Goal: Task Accomplishment & Management: Manage account settings

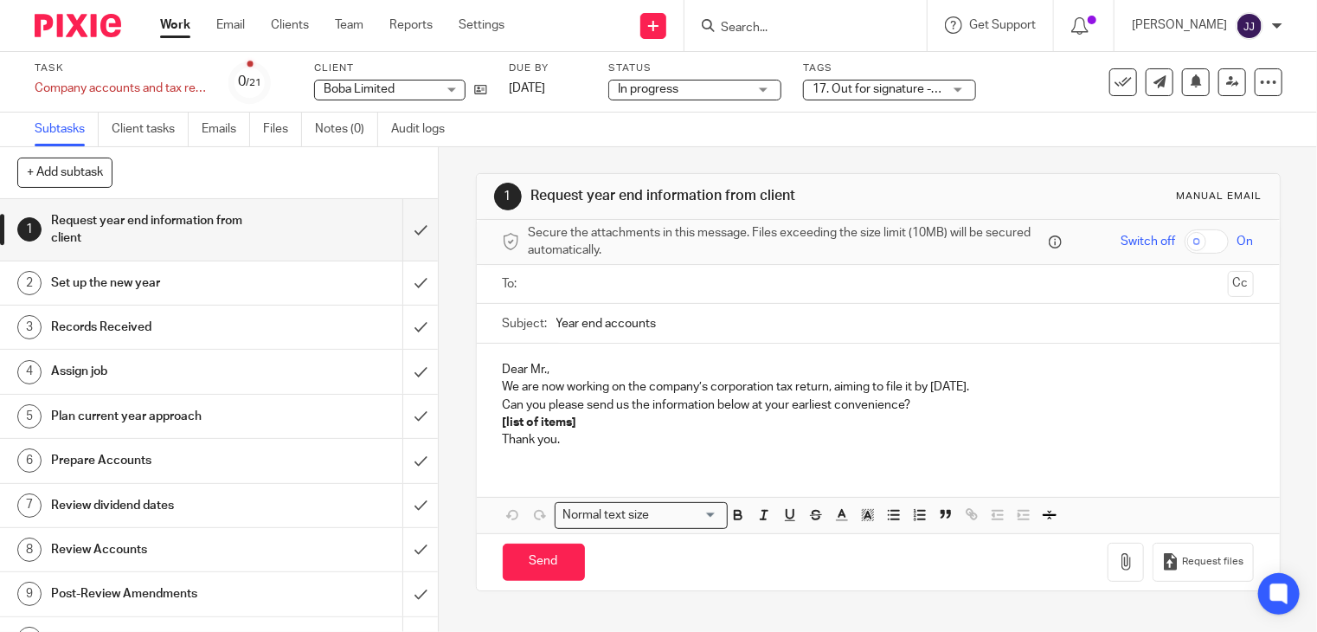
click at [163, 26] on link "Work" at bounding box center [175, 24] width 30 height 17
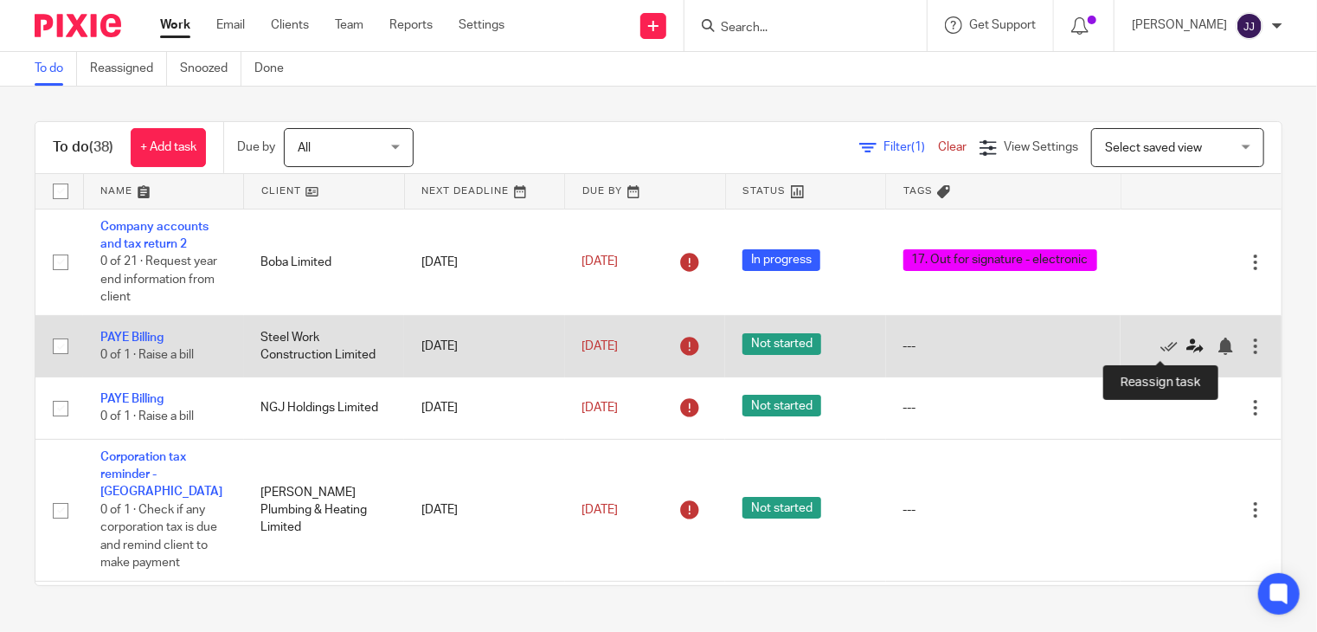
click at [1186, 345] on icon at bounding box center [1194, 345] width 17 height 17
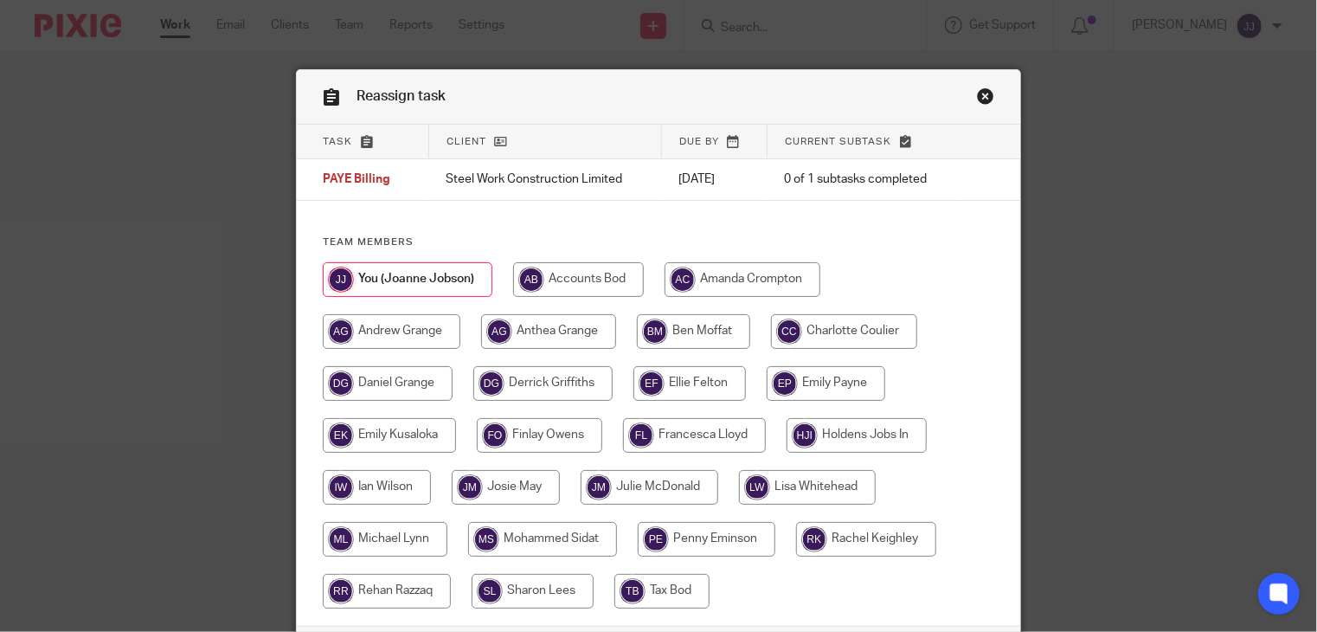
click at [844, 529] on input "radio" at bounding box center [866, 539] width 140 height 35
radio input "true"
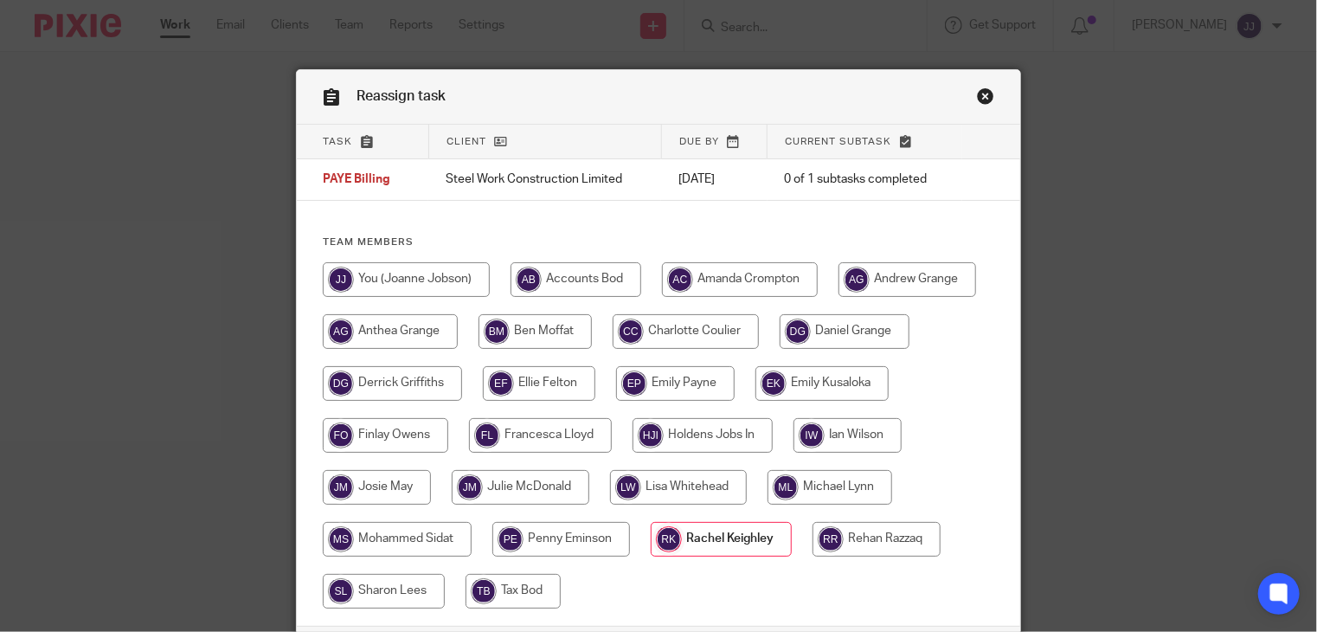
scroll to position [135, 0]
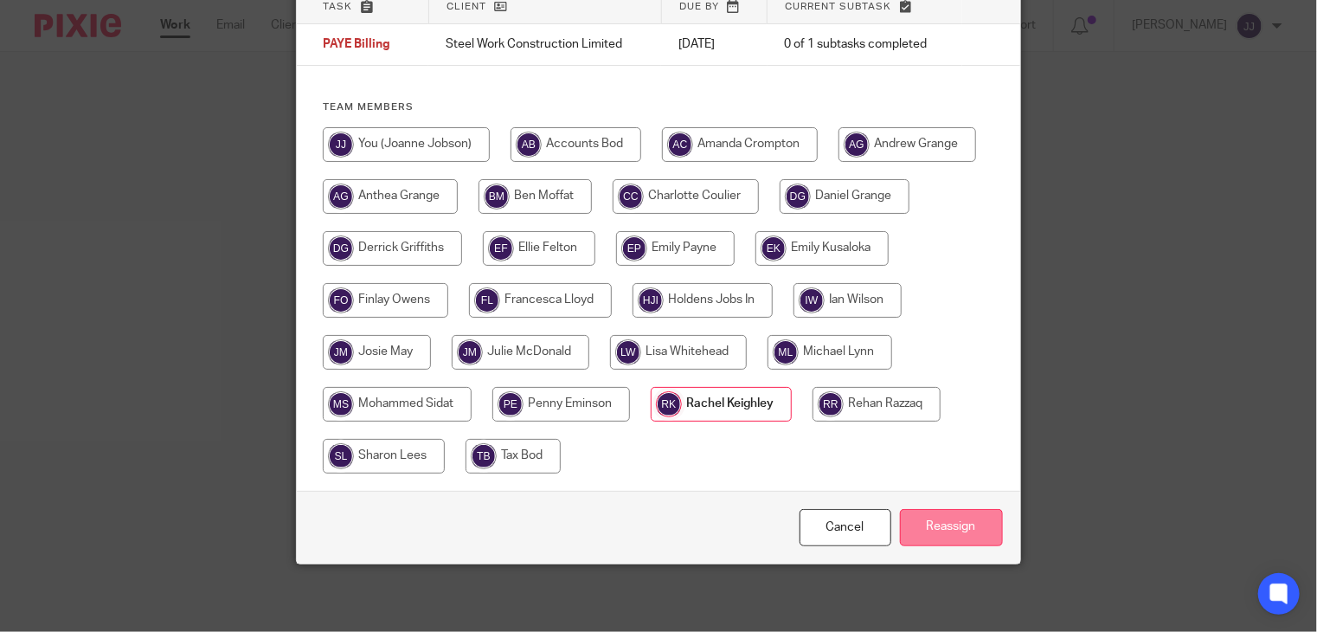
click at [918, 527] on input "Reassign" at bounding box center [951, 527] width 103 height 37
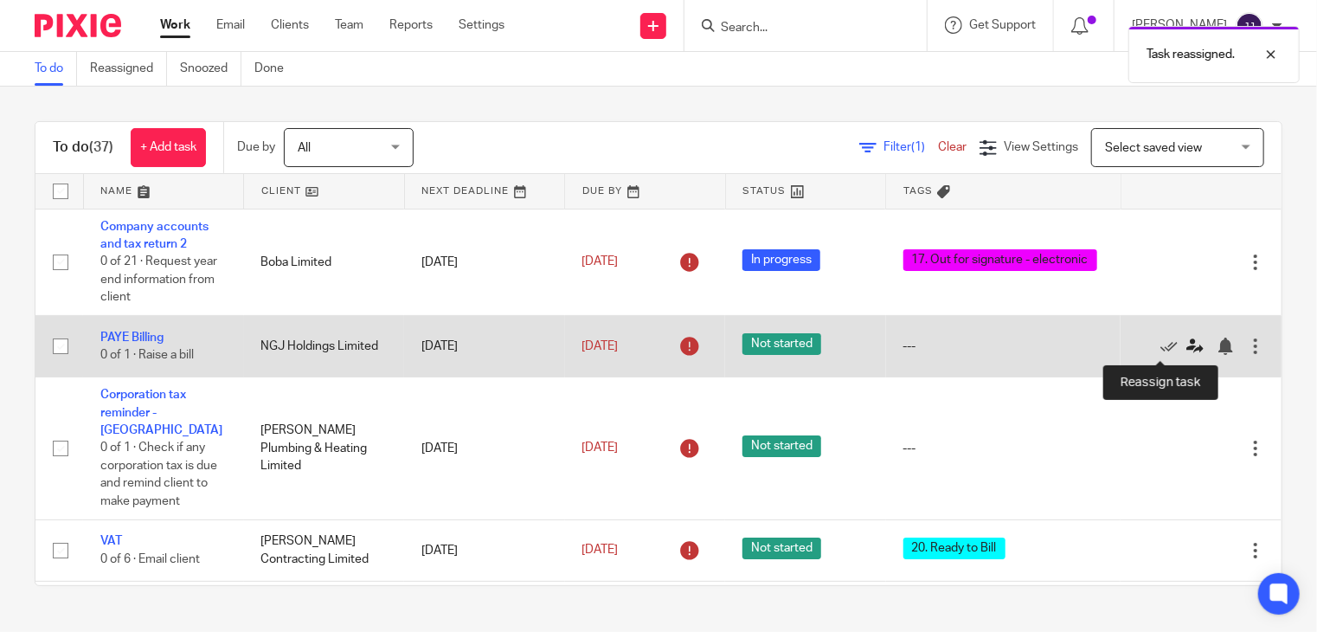
click at [1186, 351] on icon at bounding box center [1194, 345] width 17 height 17
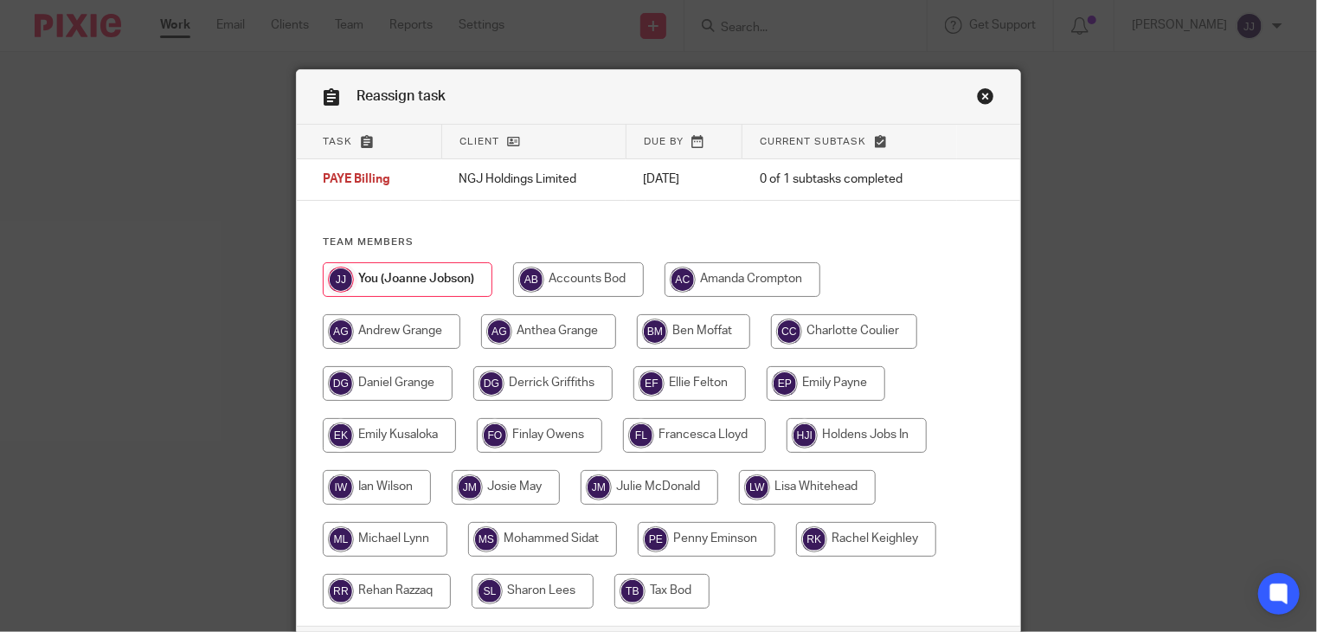
click at [855, 541] on input "radio" at bounding box center [866, 539] width 140 height 35
radio input "true"
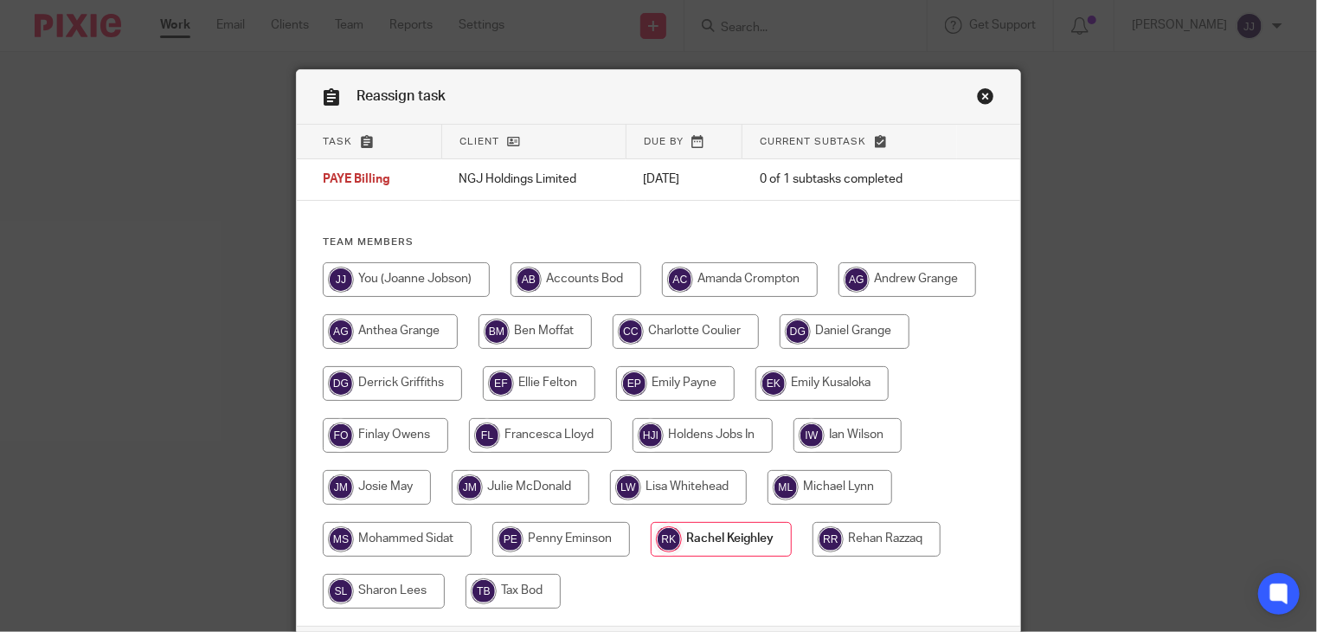
scroll to position [135, 0]
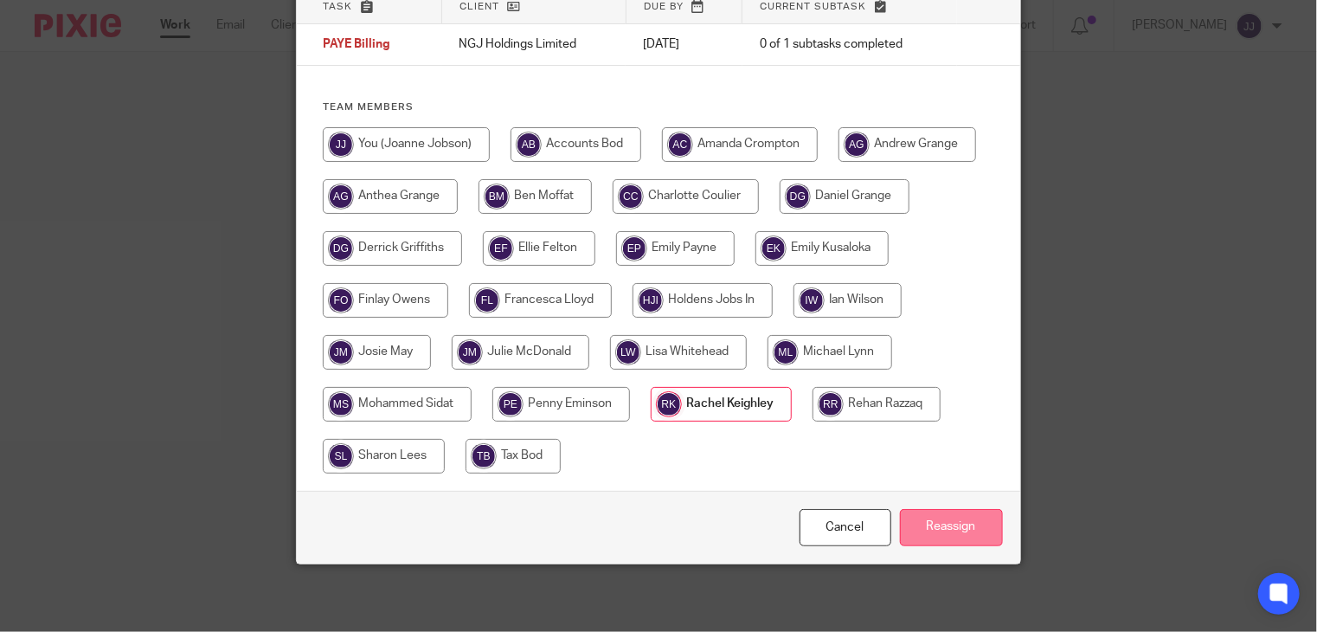
drag, startPoint x: 995, startPoint y: 544, endPoint x: 978, endPoint y: 540, distance: 17.8
click at [993, 544] on div "Cancel Reassign" at bounding box center [658, 527] width 722 height 73
click at [964, 533] on input "Reassign" at bounding box center [951, 527] width 103 height 37
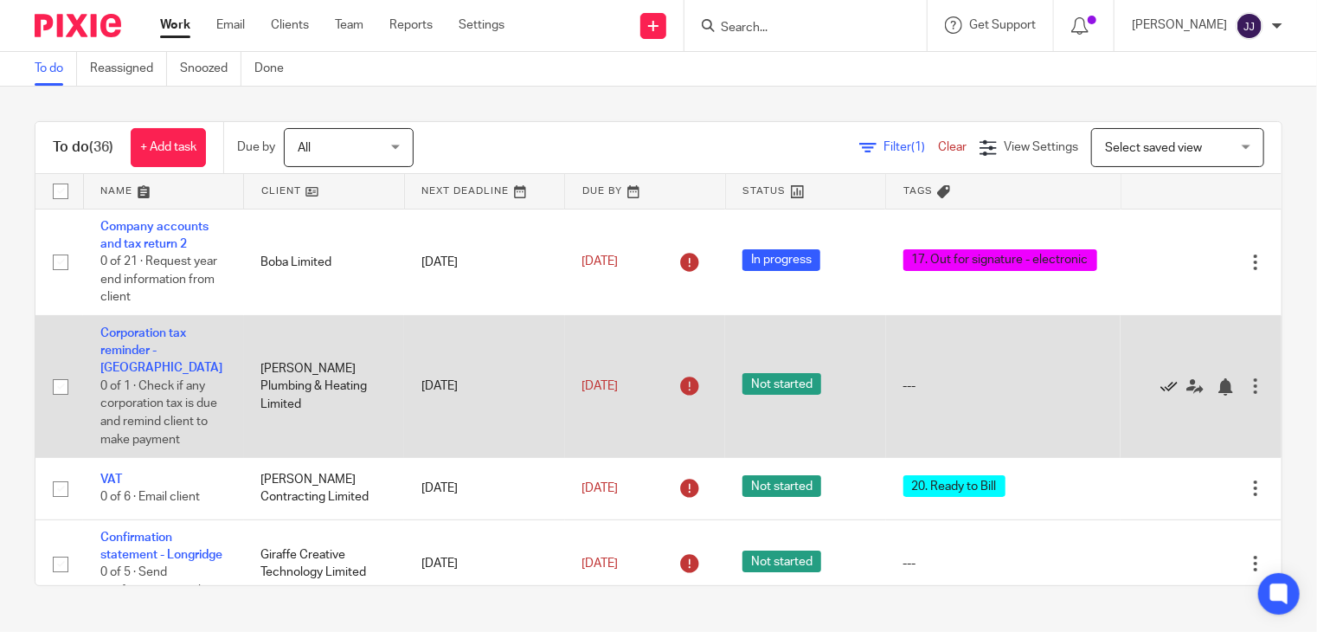
click at [1160, 378] on icon at bounding box center [1168, 386] width 17 height 17
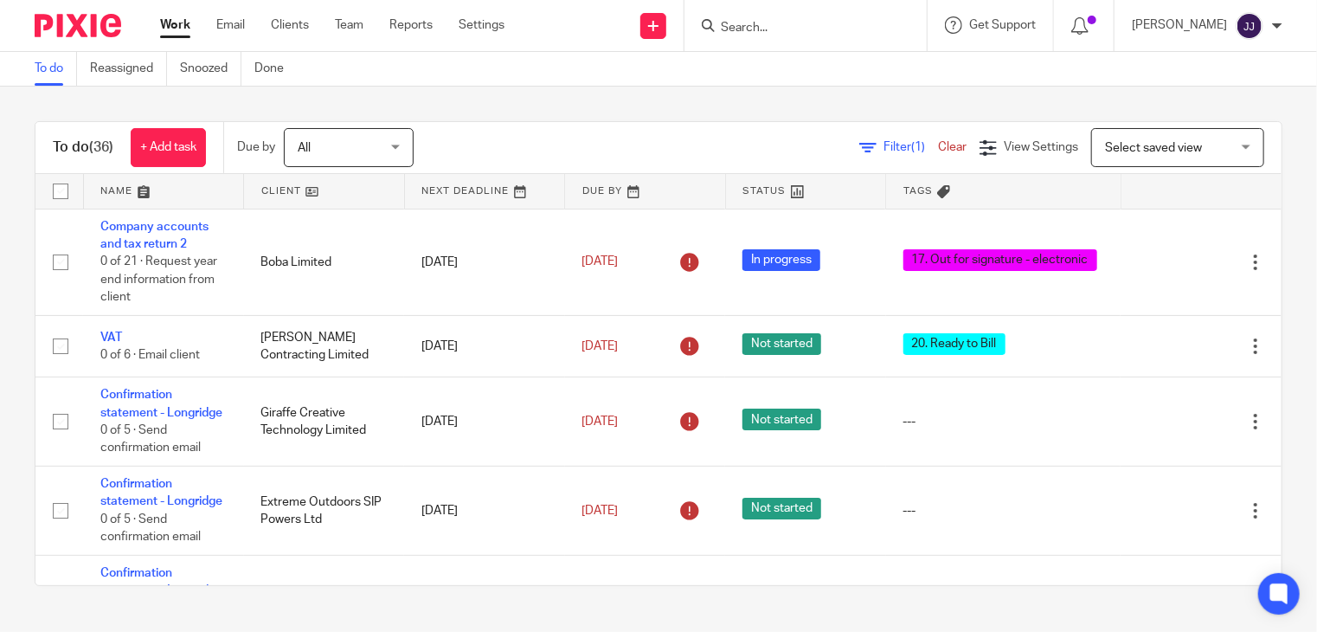
click at [770, 35] on form at bounding box center [811, 26] width 184 height 22
click at [773, 30] on input "Search" at bounding box center [797, 29] width 156 height 16
type input "cloverfield"
click at [789, 63] on link at bounding box center [822, 68] width 215 height 26
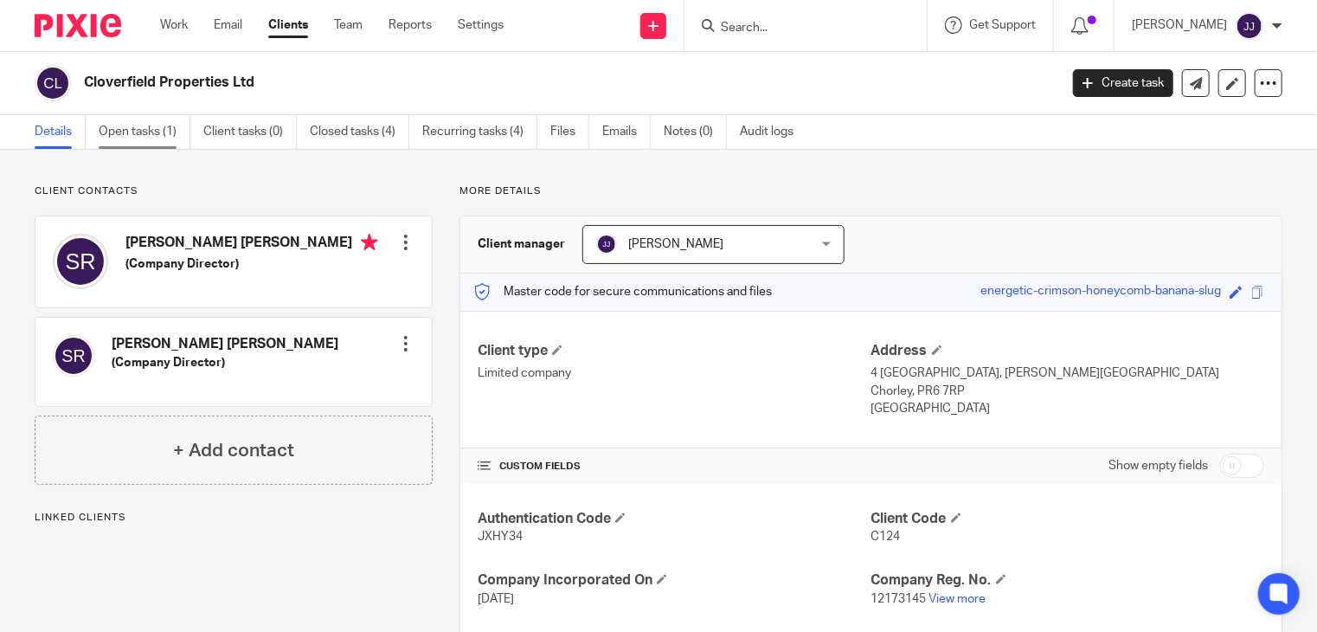
click at [131, 130] on link "Open tasks (1)" at bounding box center [145, 132] width 92 height 34
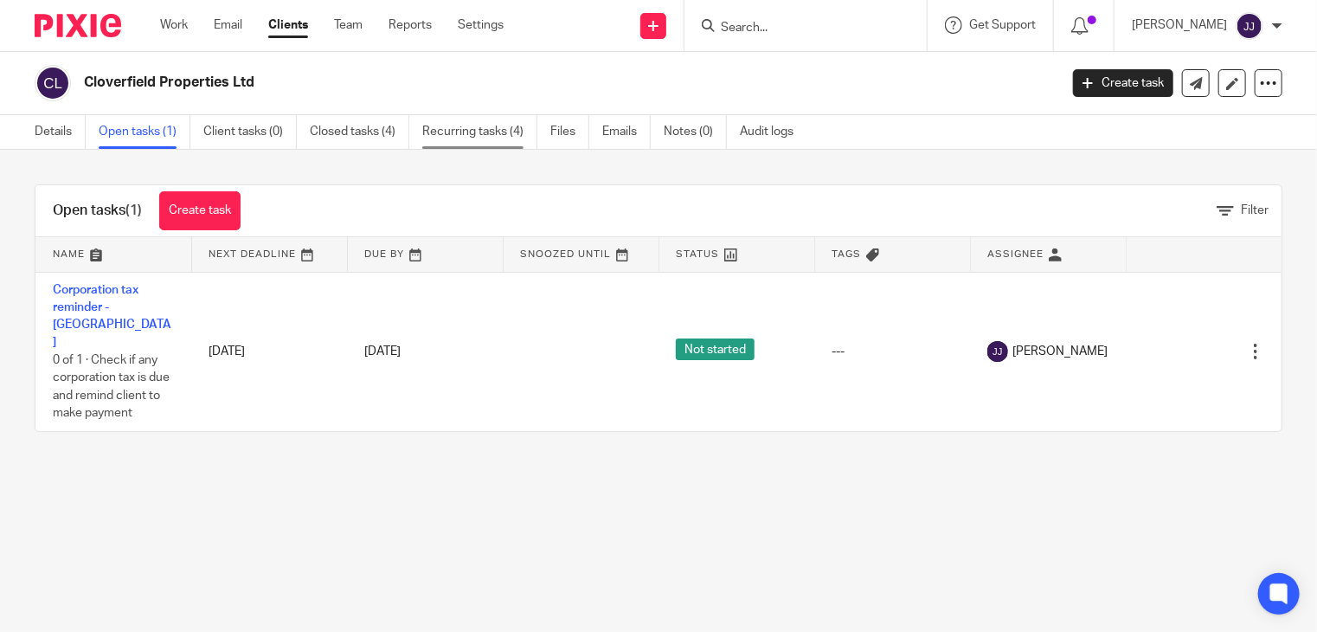
click at [491, 143] on link "Recurring tasks (4)" at bounding box center [479, 132] width 115 height 34
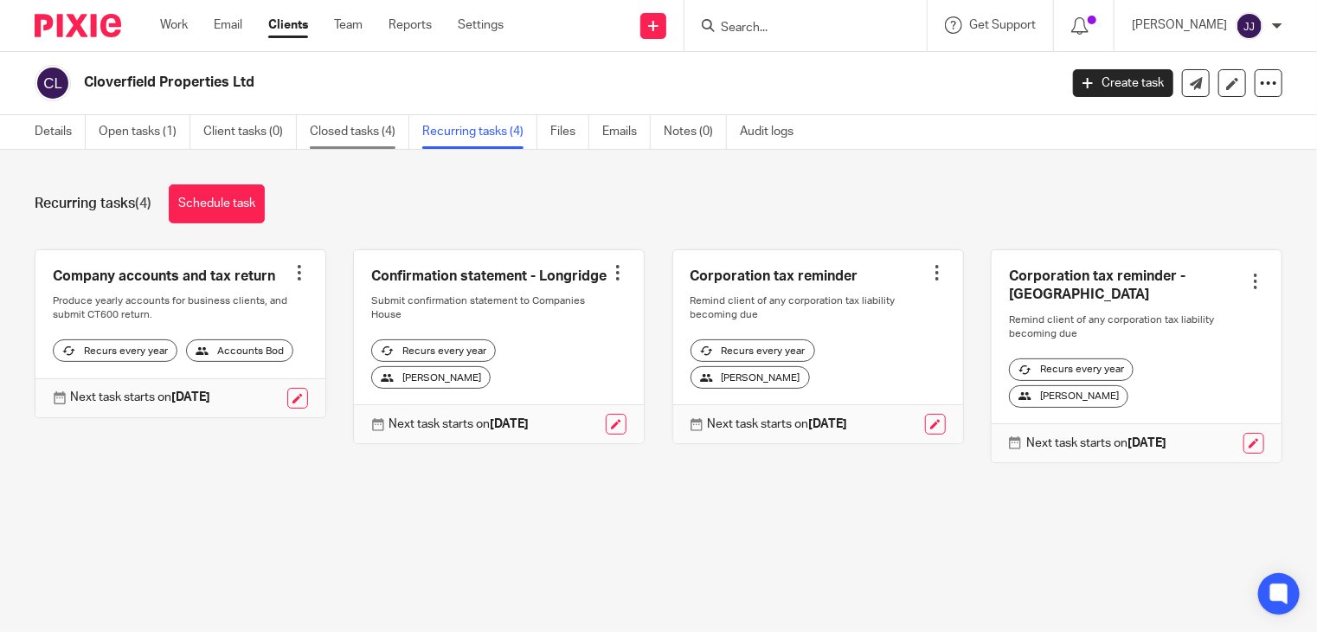
click at [350, 136] on link "Closed tasks (4)" at bounding box center [359, 132] width 99 height 34
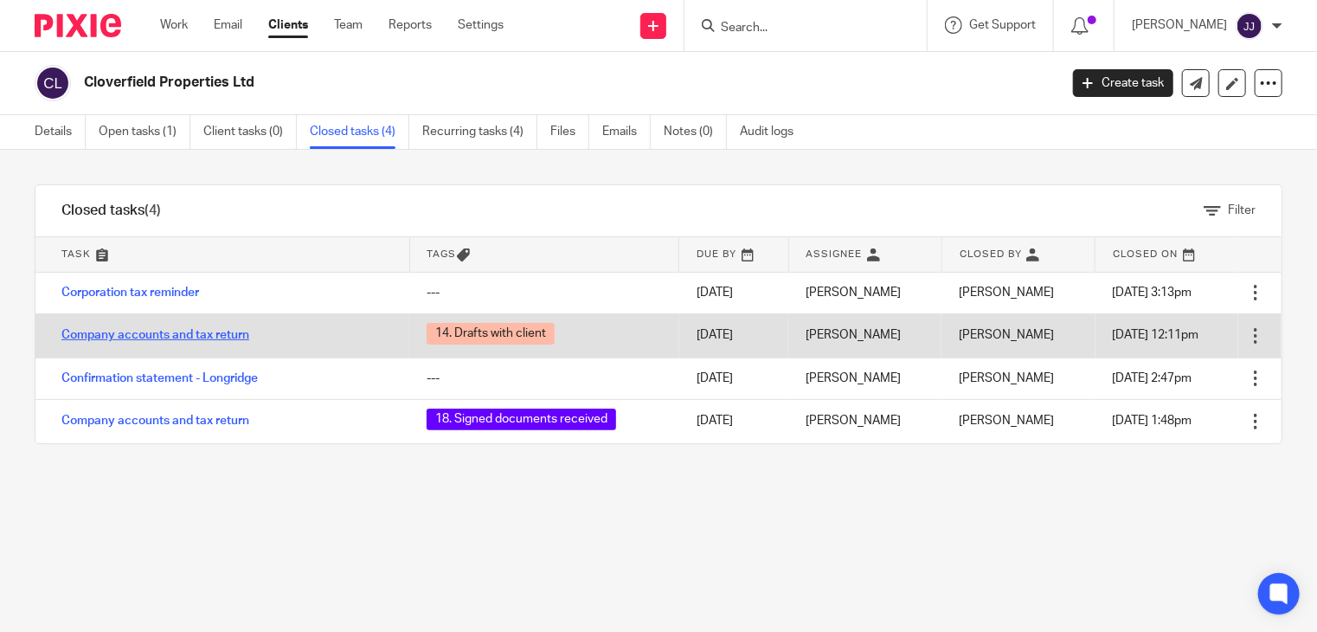
click at [195, 333] on link "Company accounts and tax return" at bounding box center [155, 335] width 188 height 12
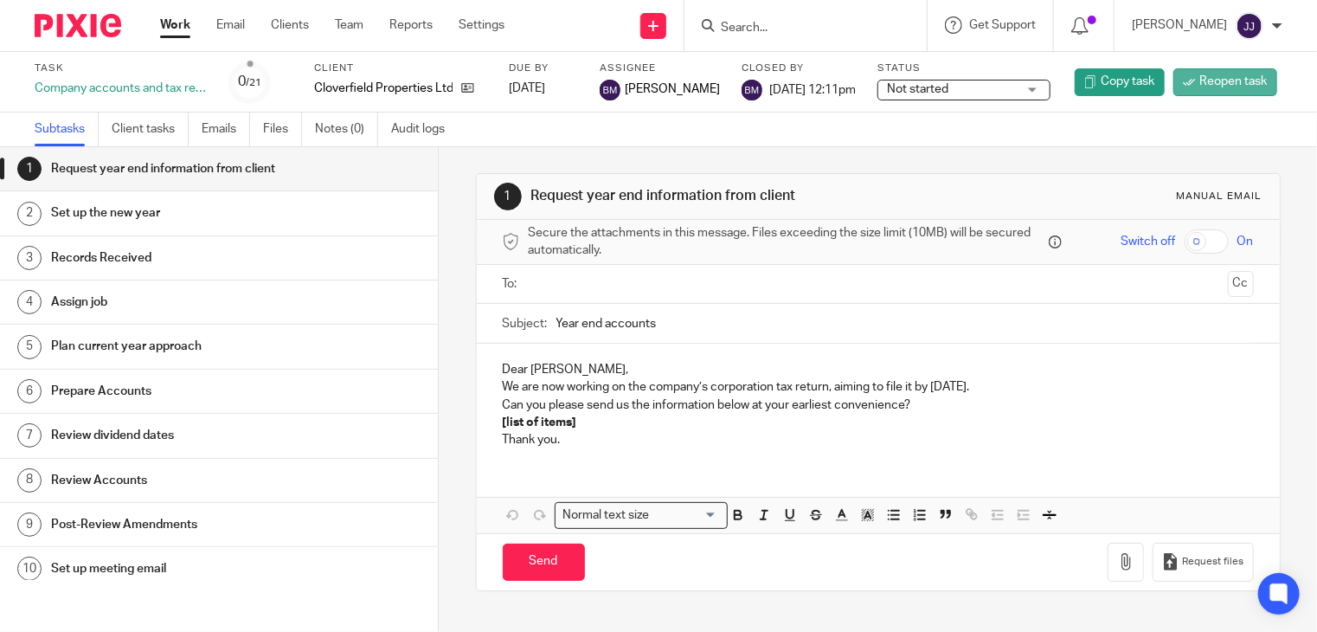
click at [1200, 80] on span "Reopen task" at bounding box center [1233, 81] width 67 height 17
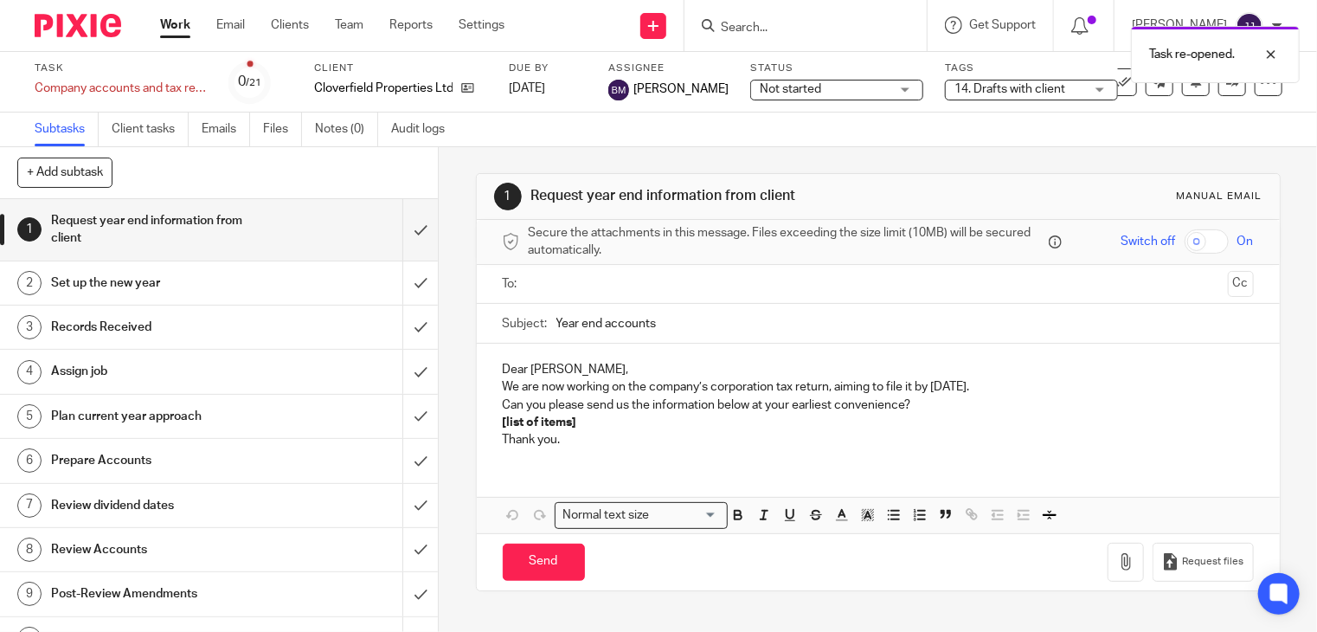
click at [767, 24] on div "Task re-opened." at bounding box center [978, 50] width 641 height 66
click at [751, 26] on div "Task re-opened." at bounding box center [978, 50] width 641 height 66
click at [758, 30] on div "Task re-opened." at bounding box center [978, 50] width 641 height 66
click at [778, 28] on div "Task re-opened." at bounding box center [978, 50] width 641 height 66
click at [767, 28] on input "Search" at bounding box center [797, 29] width 156 height 16
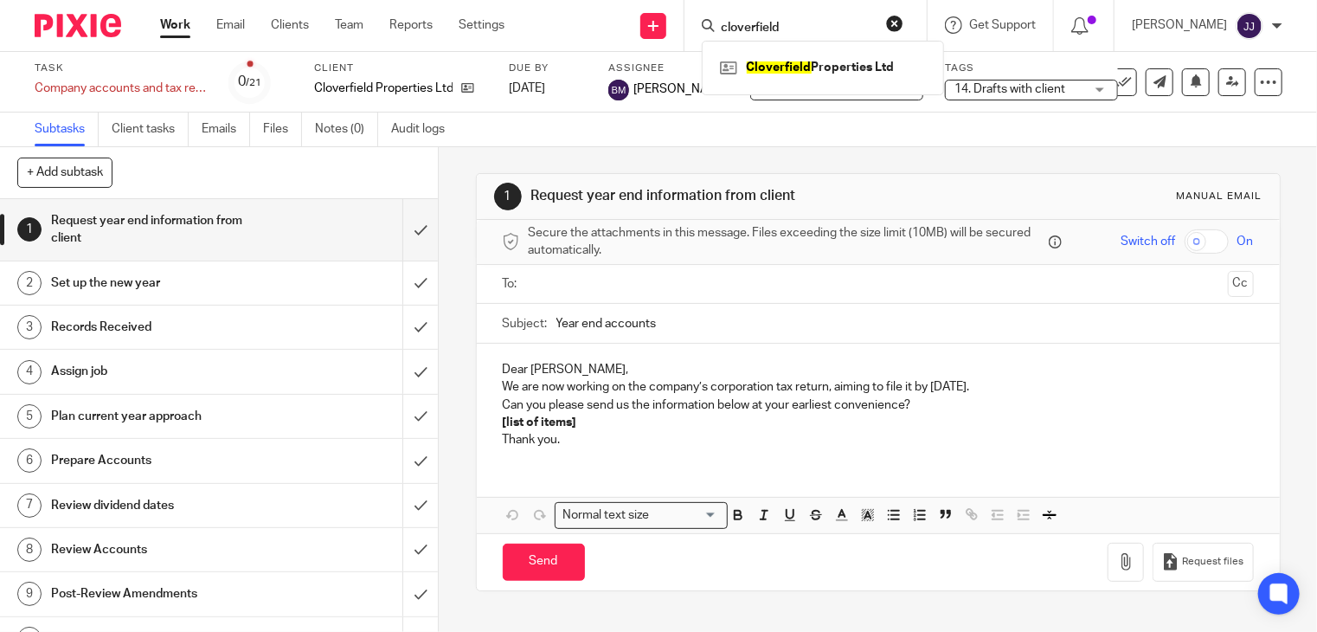
type input "cloverfield"
click button "submit" at bounding box center [0, 0] width 0 height 0
click at [773, 64] on link at bounding box center [822, 68] width 215 height 26
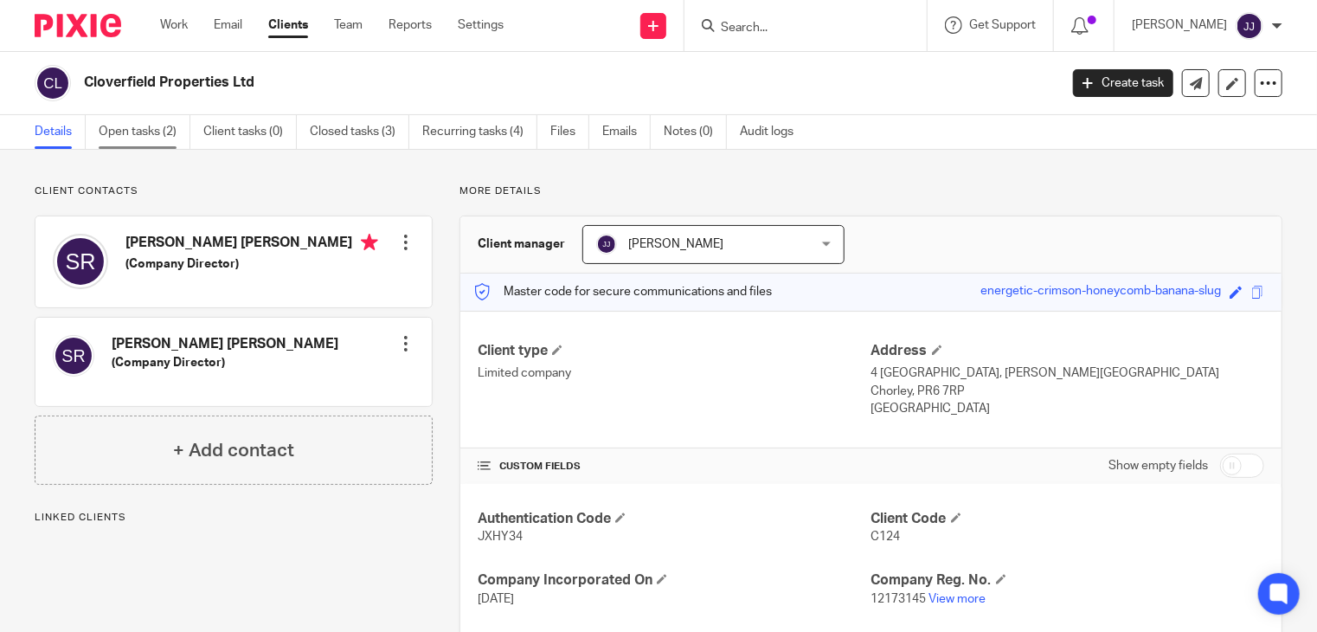
click at [160, 132] on link "Open tasks (2)" at bounding box center [145, 132] width 92 height 34
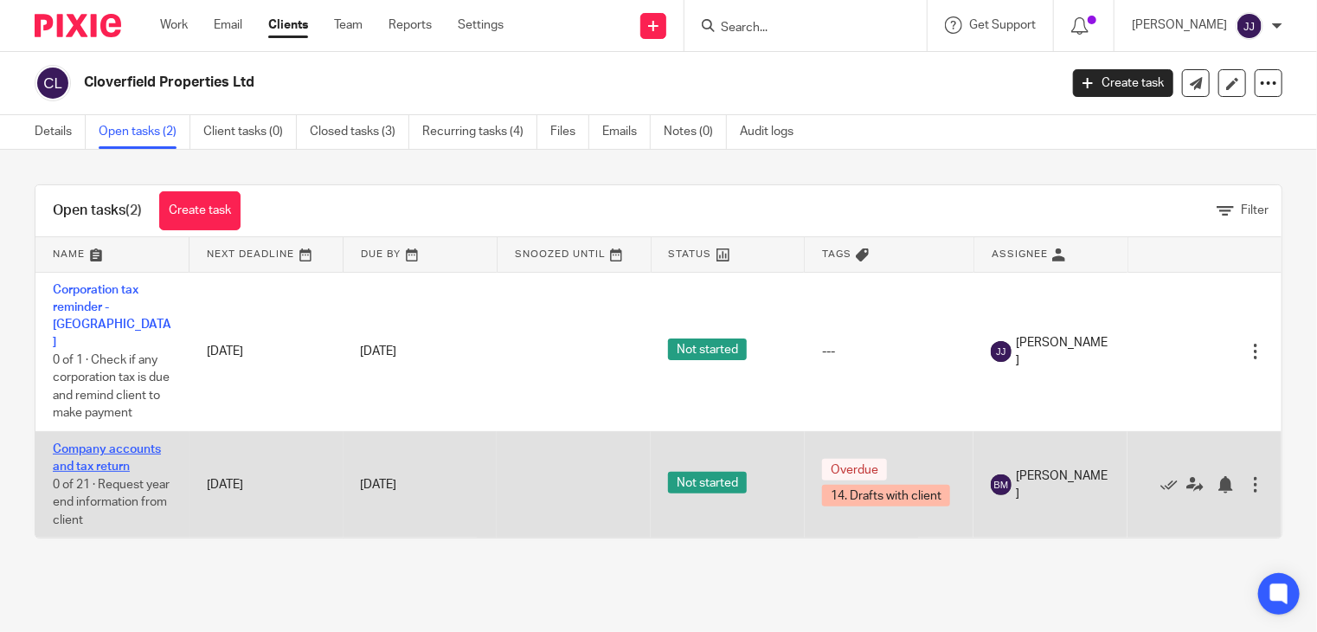
click at [111, 453] on link "Company accounts and tax return" at bounding box center [107, 457] width 108 height 29
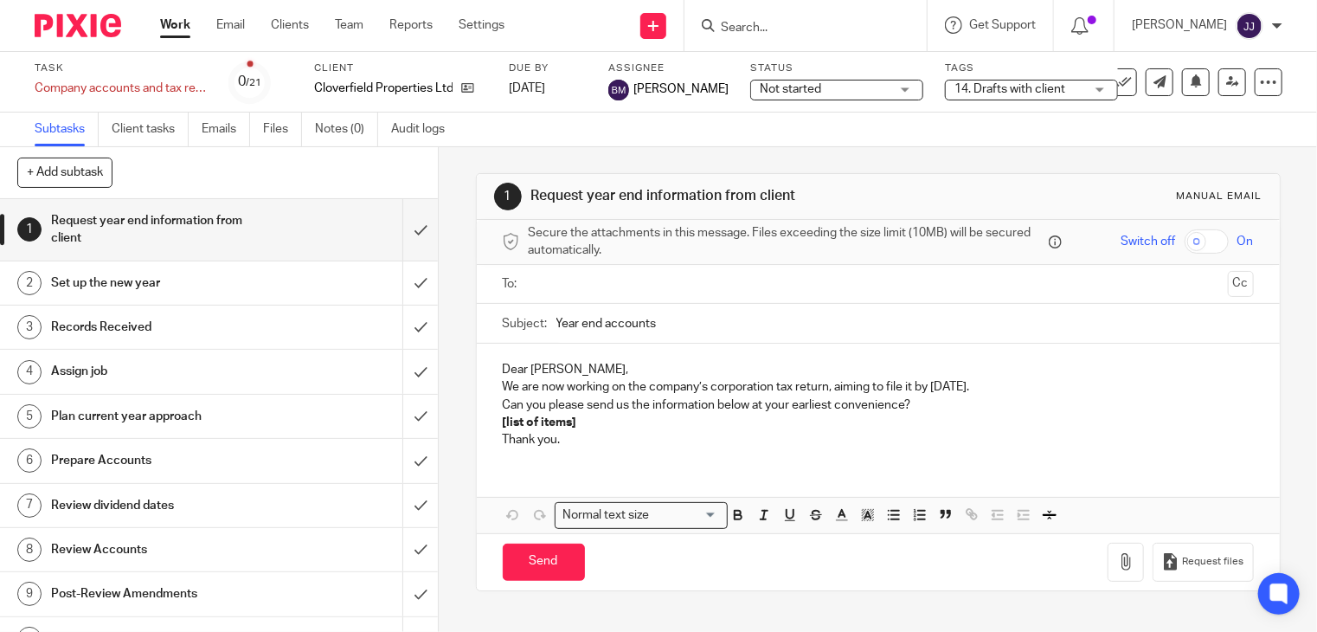
click at [979, 84] on span "14. Drafts with client" at bounding box center [1009, 89] width 111 height 12
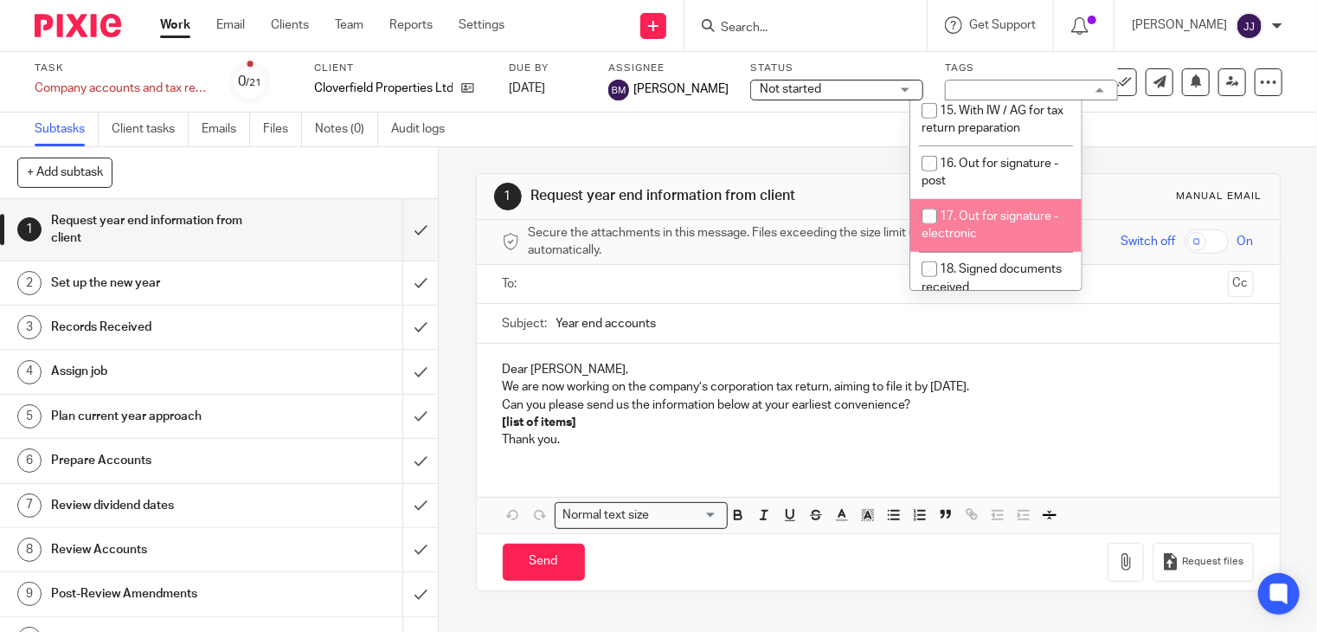
scroll to position [433, 0]
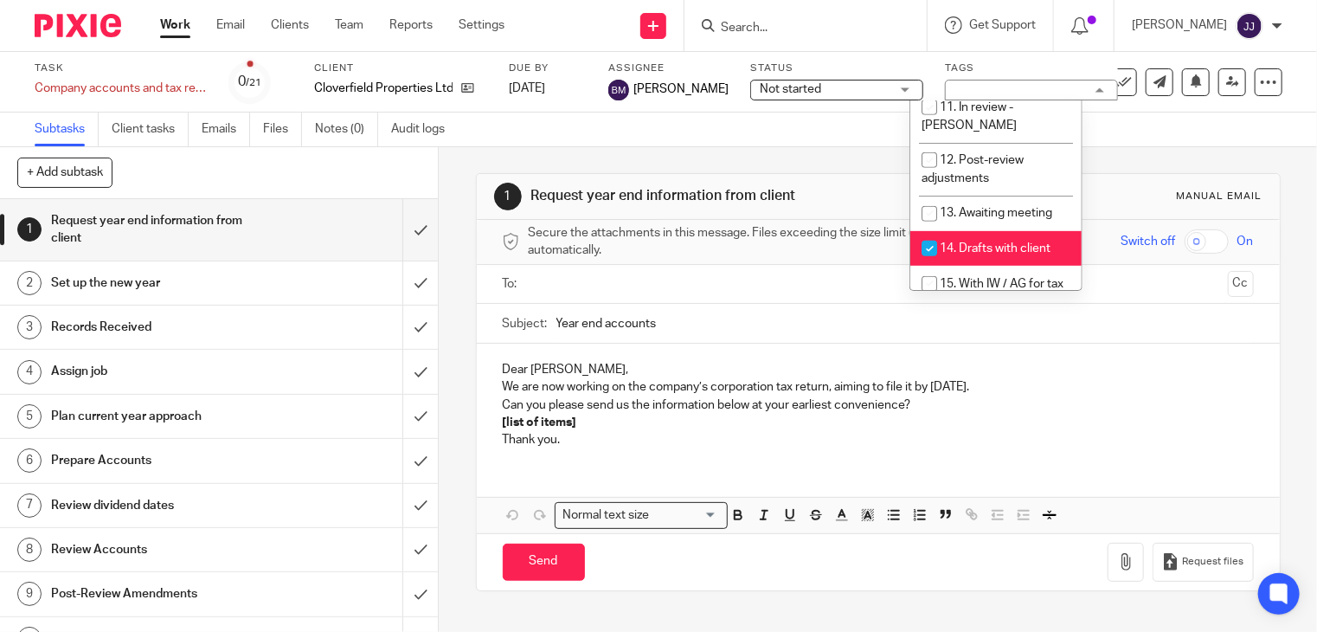
click at [954, 231] on li "14. Drafts with client" at bounding box center [995, 248] width 171 height 35
checkbox input "false"
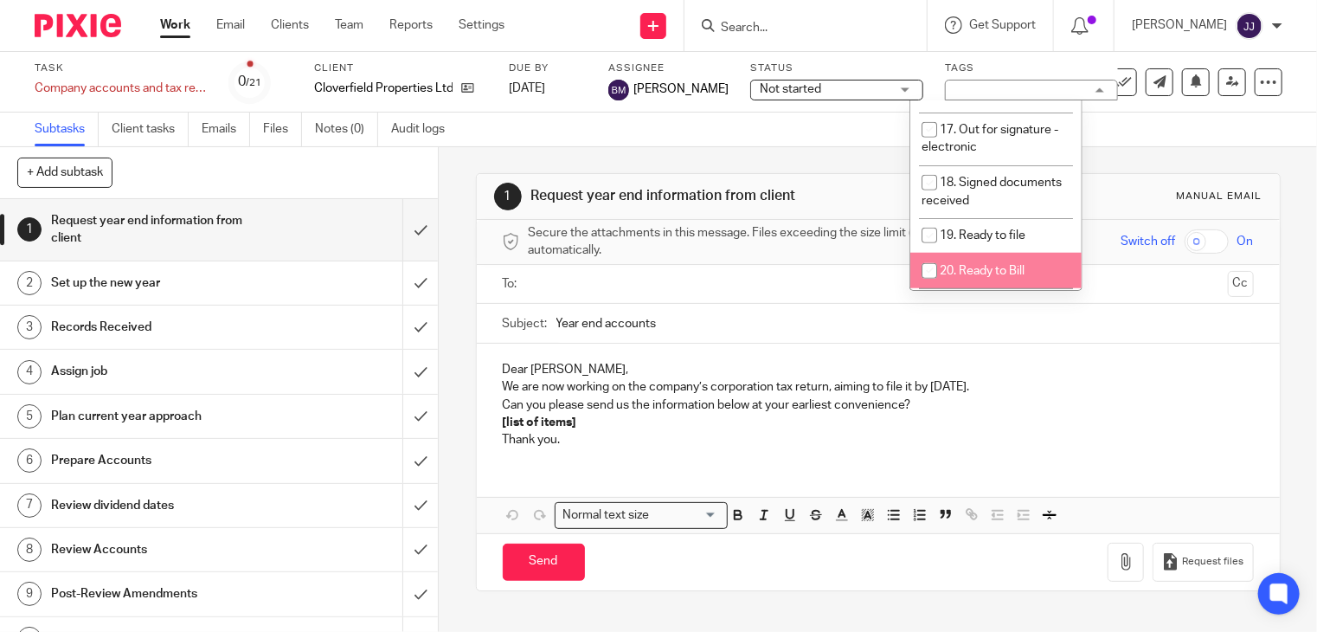
click at [983, 265] on span "20. Ready to Bill" at bounding box center [982, 271] width 85 height 12
checkbox input "true"
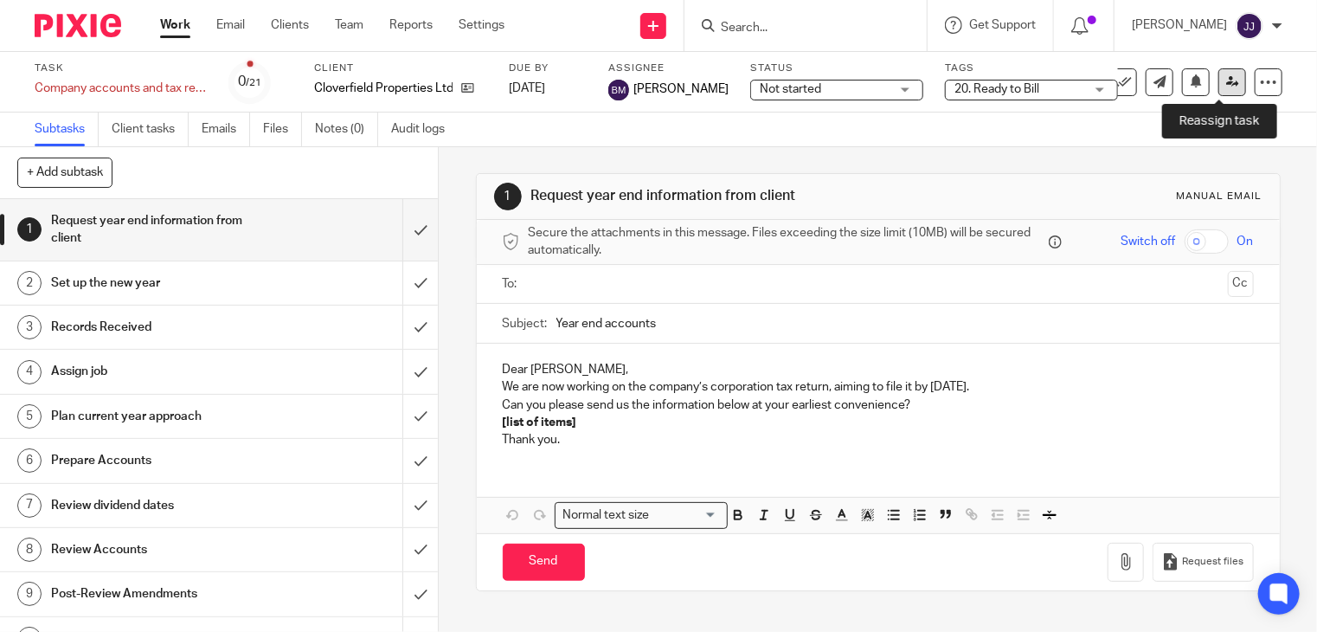
click at [1229, 80] on link at bounding box center [1232, 82] width 28 height 28
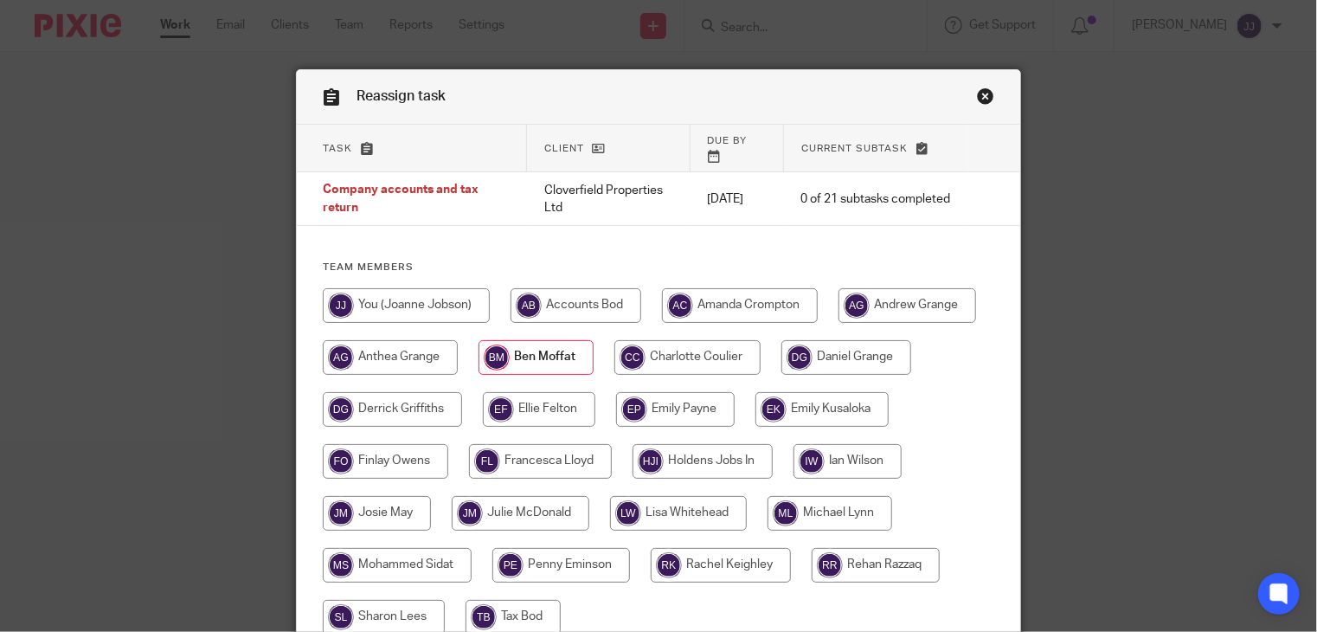
click at [448, 292] on input "radio" at bounding box center [406, 305] width 167 height 35
radio input "true"
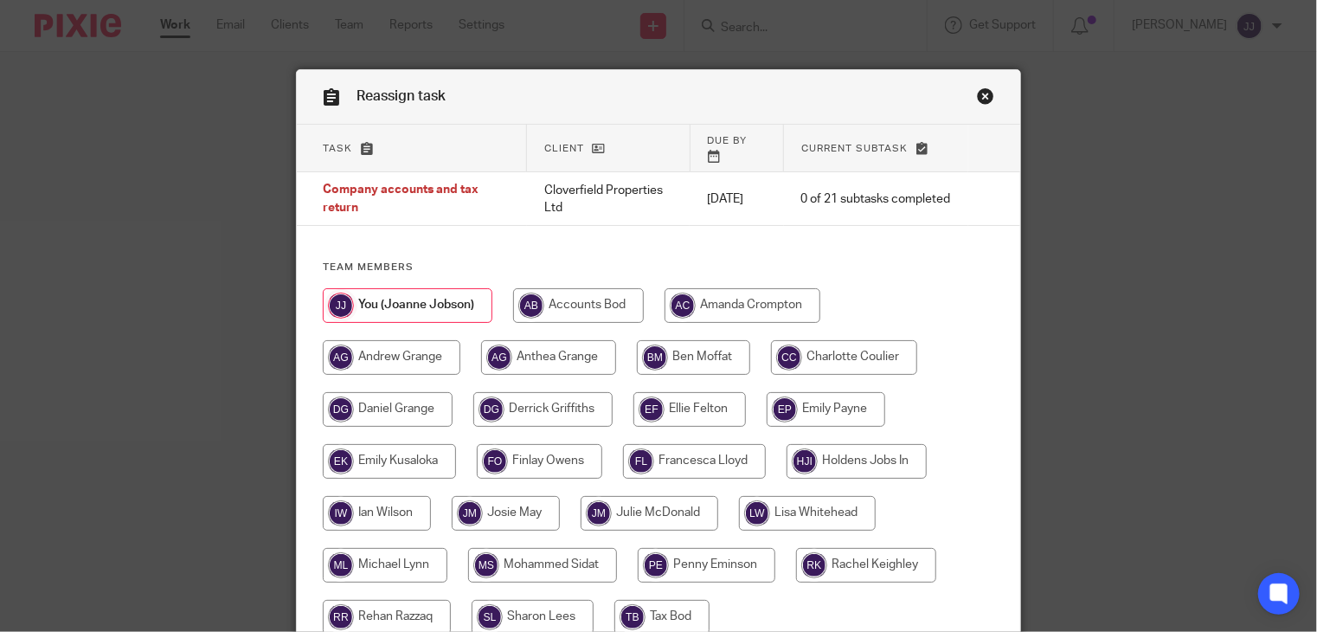
scroll to position [149, 0]
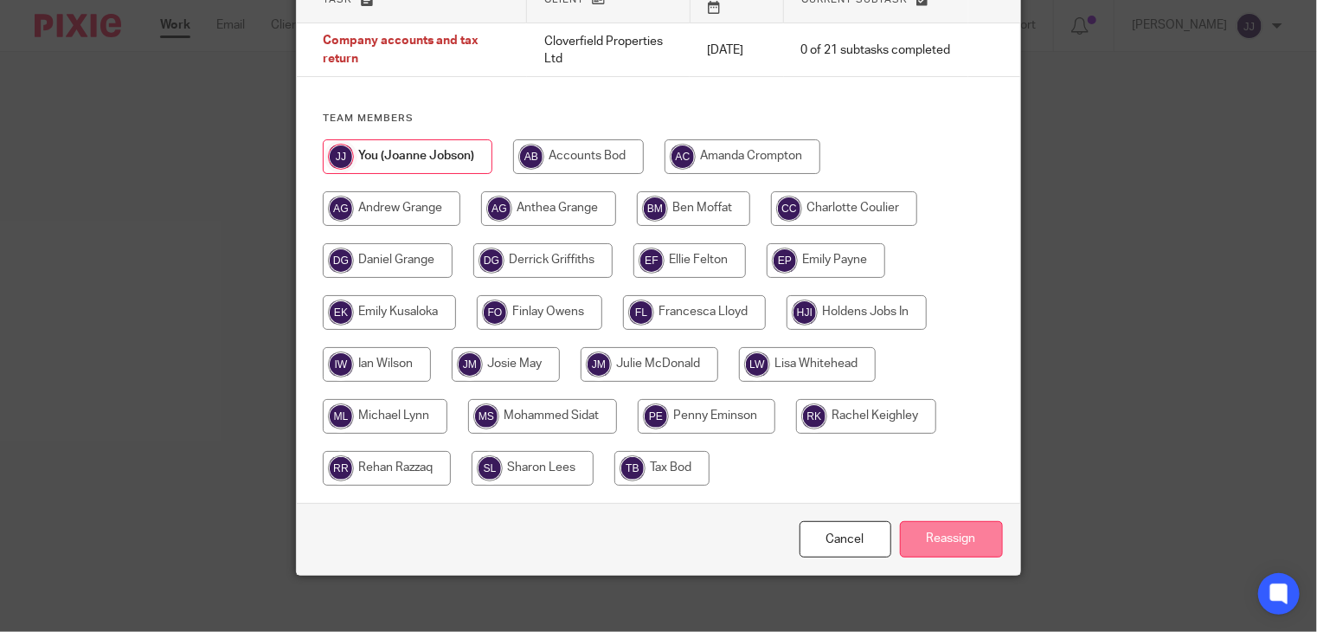
click at [909, 527] on input "Reassign" at bounding box center [951, 539] width 103 height 37
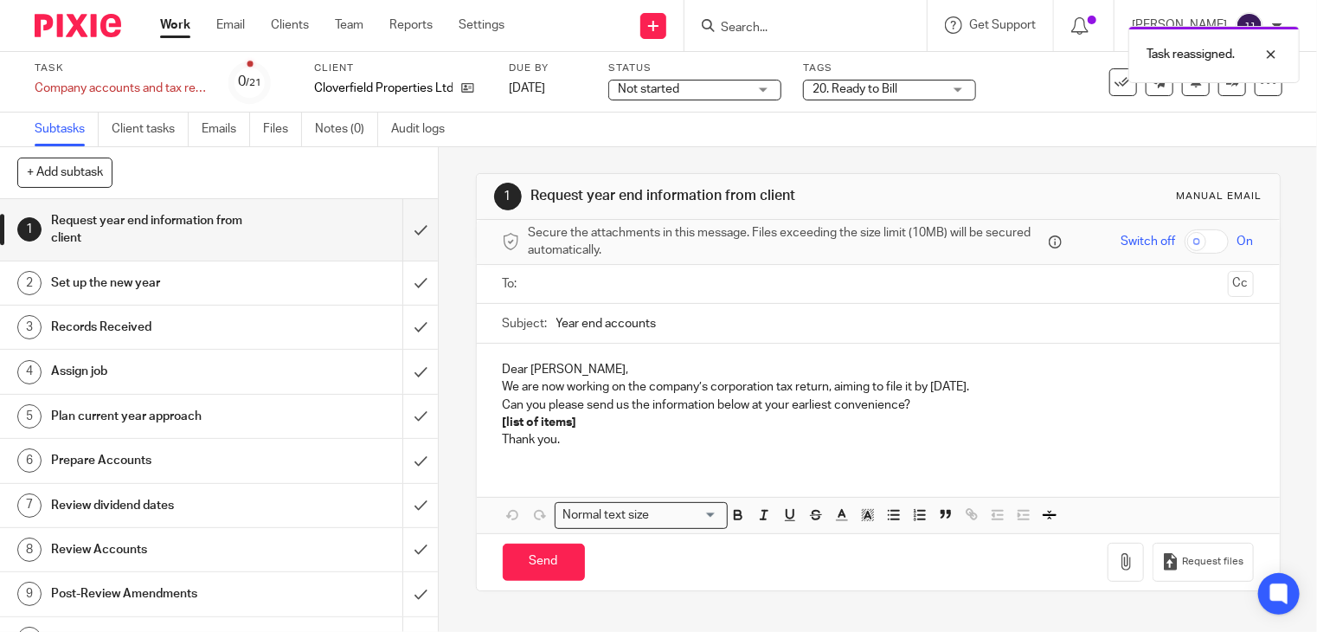
click at [175, 22] on link "Work" at bounding box center [175, 24] width 30 height 17
